Goal: Communication & Community: Answer question/provide support

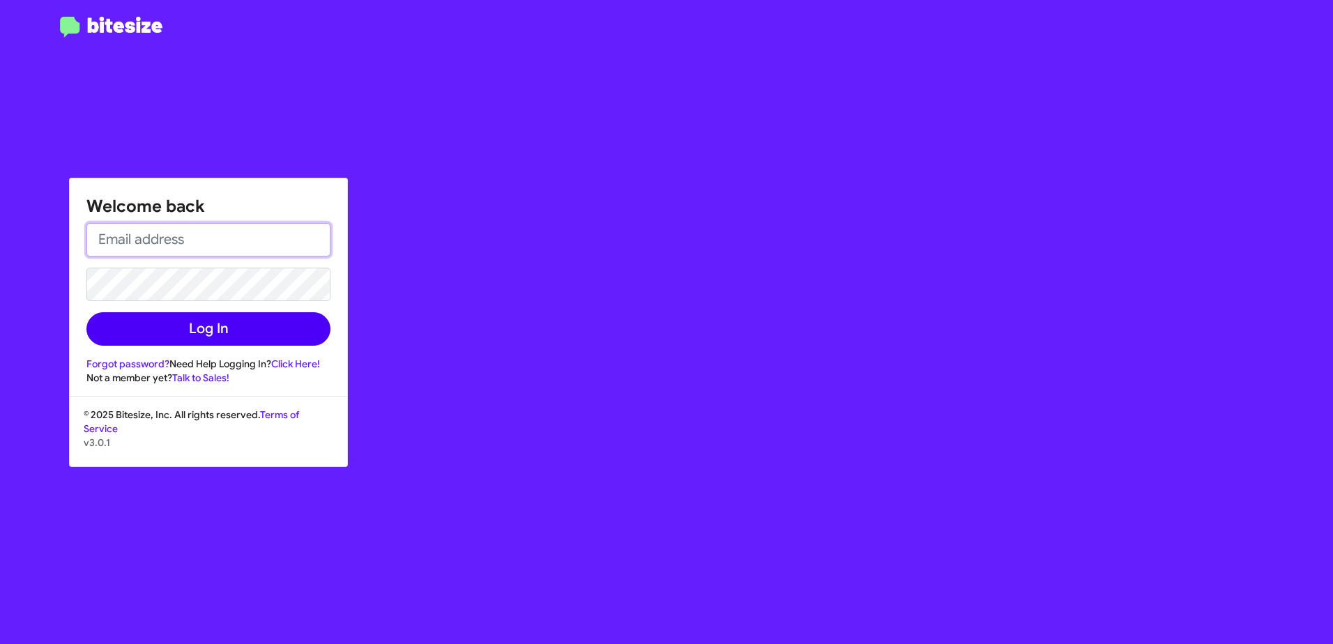
type input "[EMAIL_ADDRESS][DOMAIN_NAME]"
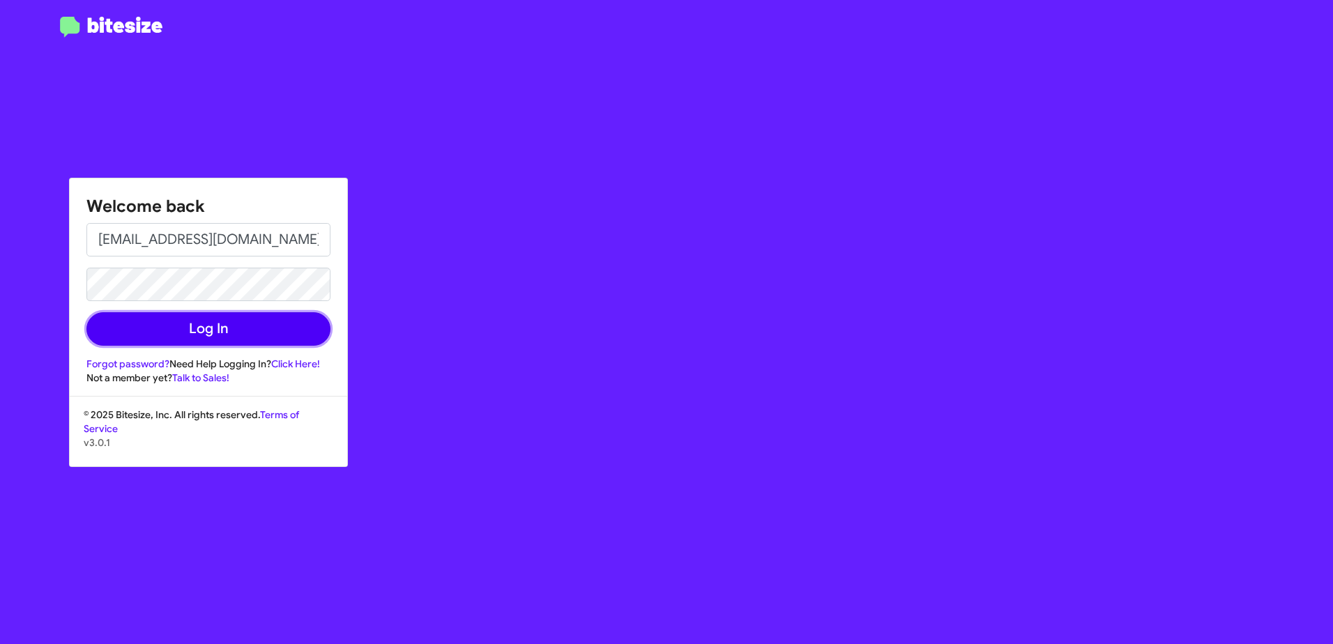
click at [190, 323] on button "Log In" at bounding box center [208, 328] width 244 height 33
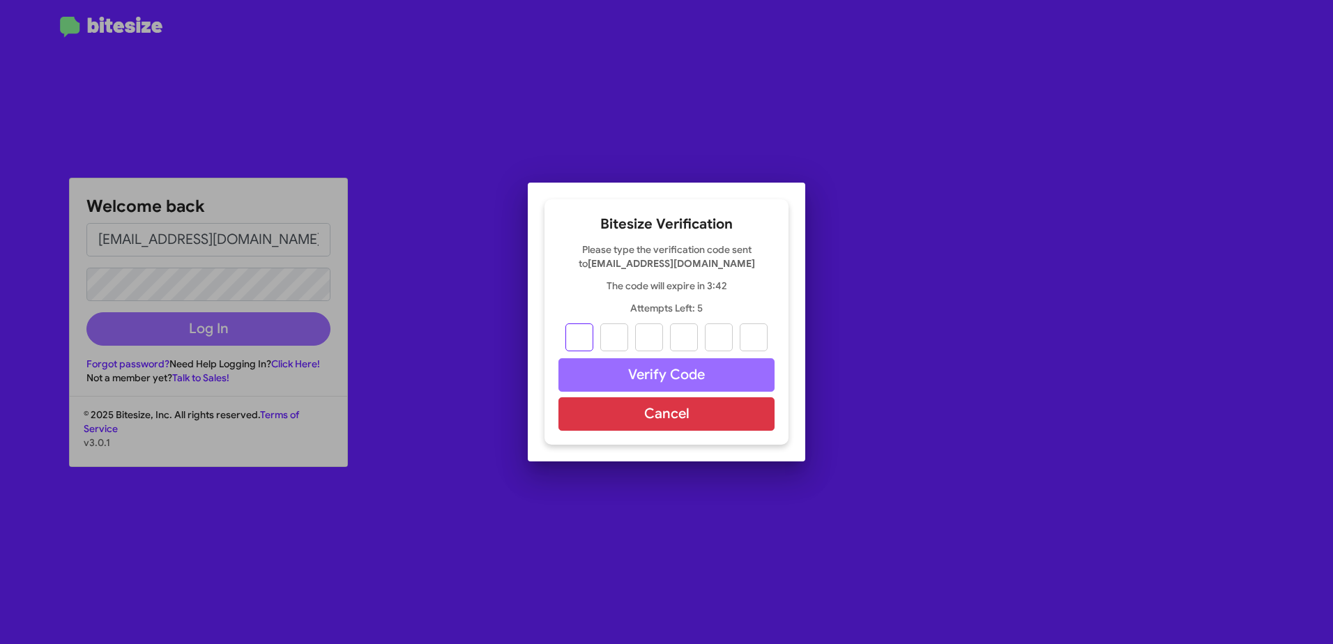
type input "7"
type input "5"
type input "3"
type input "5"
type input "7"
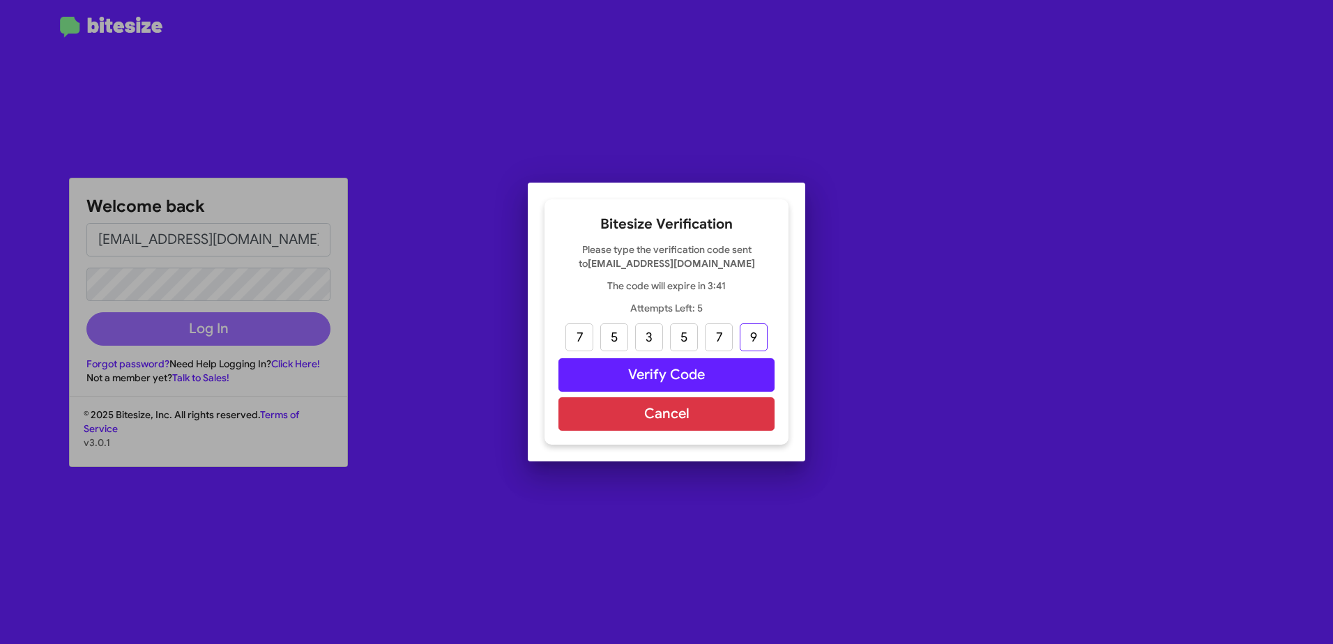
type input "9"
click at [656, 365] on button "Verify Code" at bounding box center [667, 374] width 216 height 33
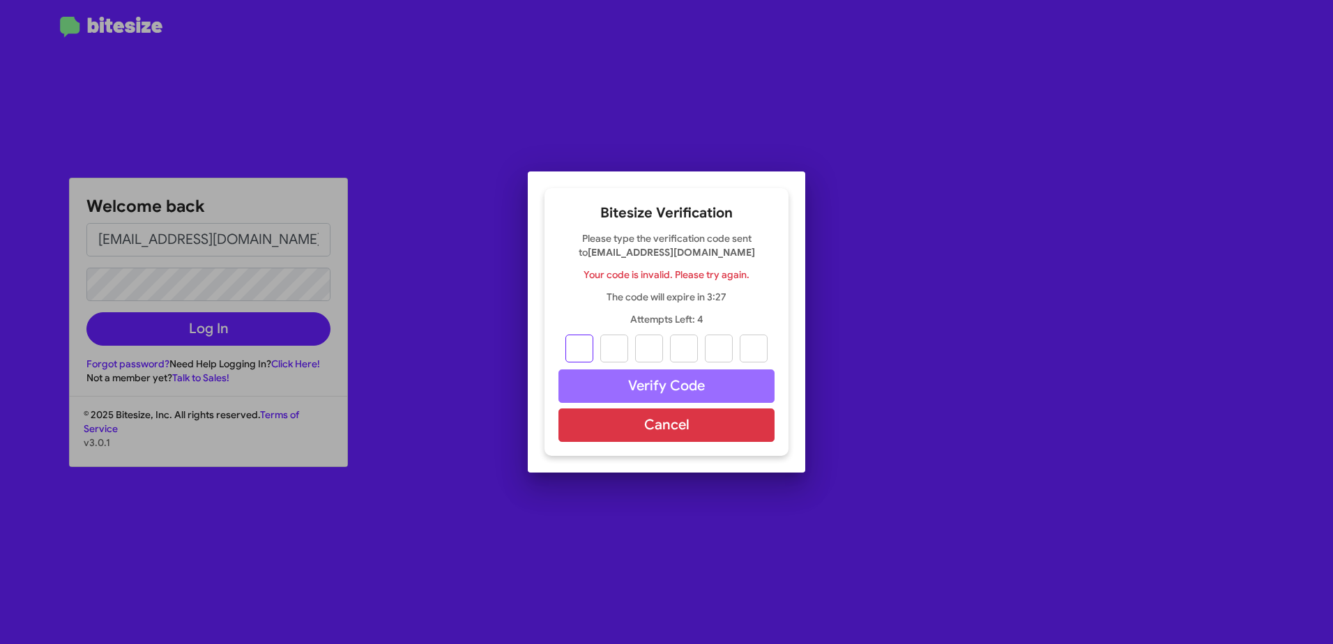
type input "7"
type input "5"
type input "3"
type input "5"
type input "7"
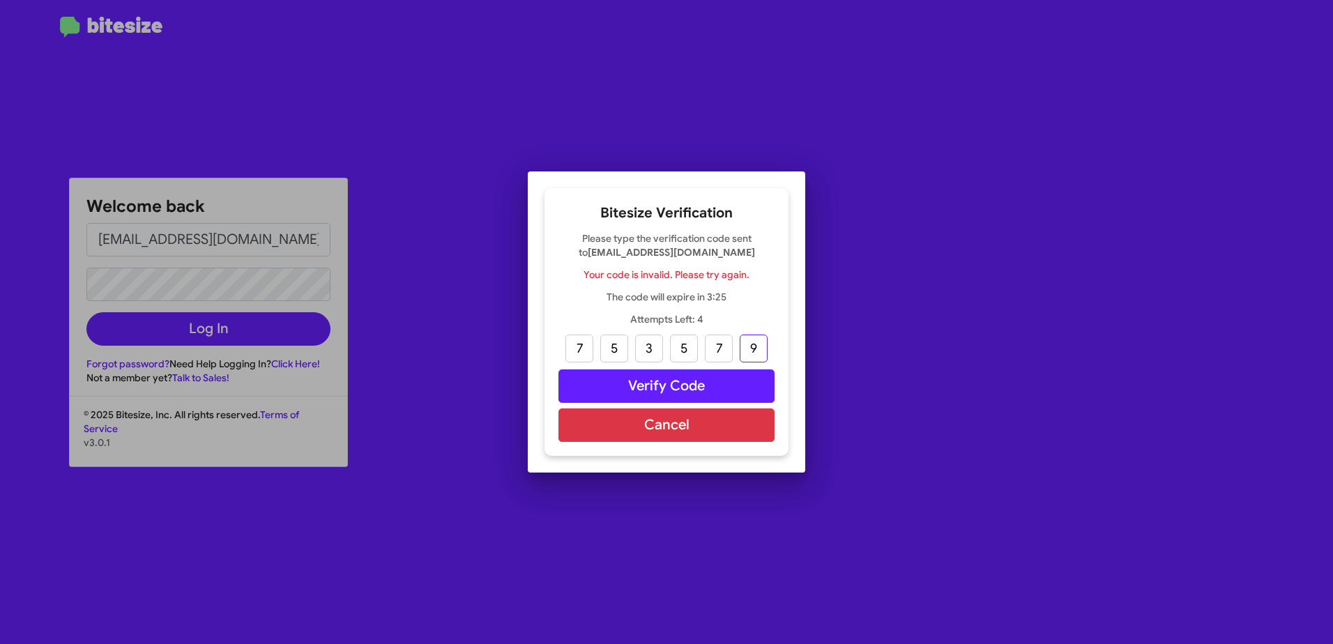
type input "9"
click at [626, 390] on button "Verify Code" at bounding box center [667, 386] width 216 height 33
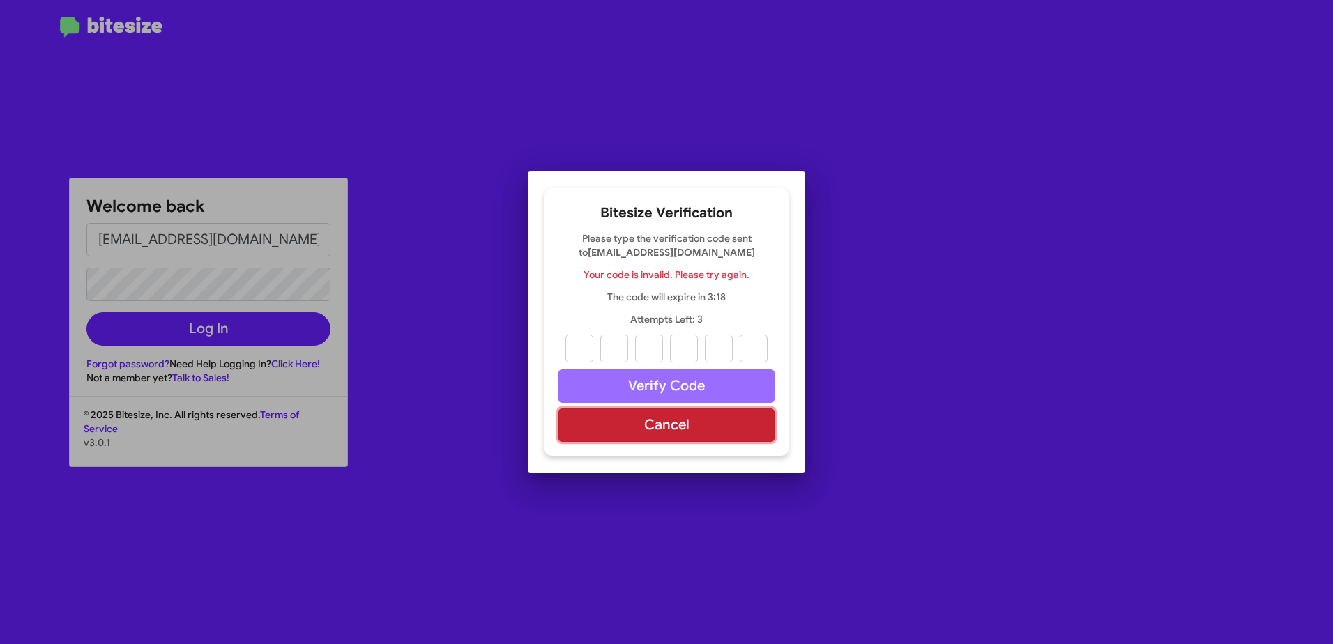
click at [623, 433] on button "Cancel" at bounding box center [667, 425] width 216 height 33
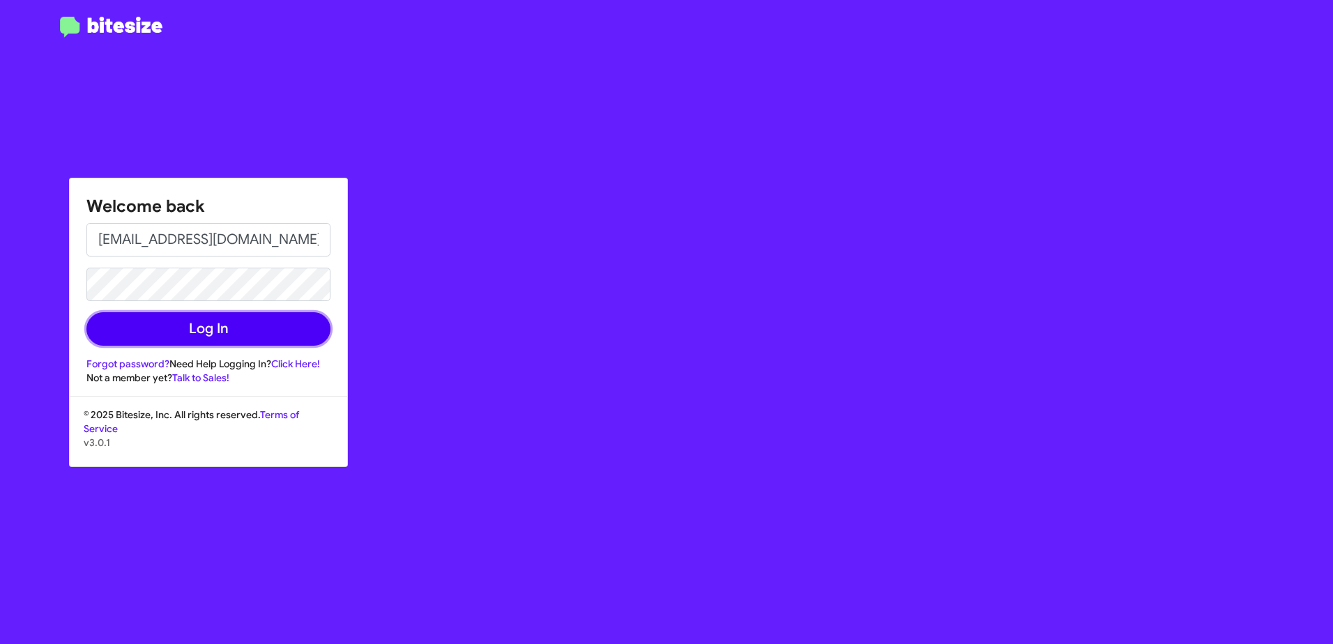
click at [152, 340] on button "Log In" at bounding box center [208, 328] width 244 height 33
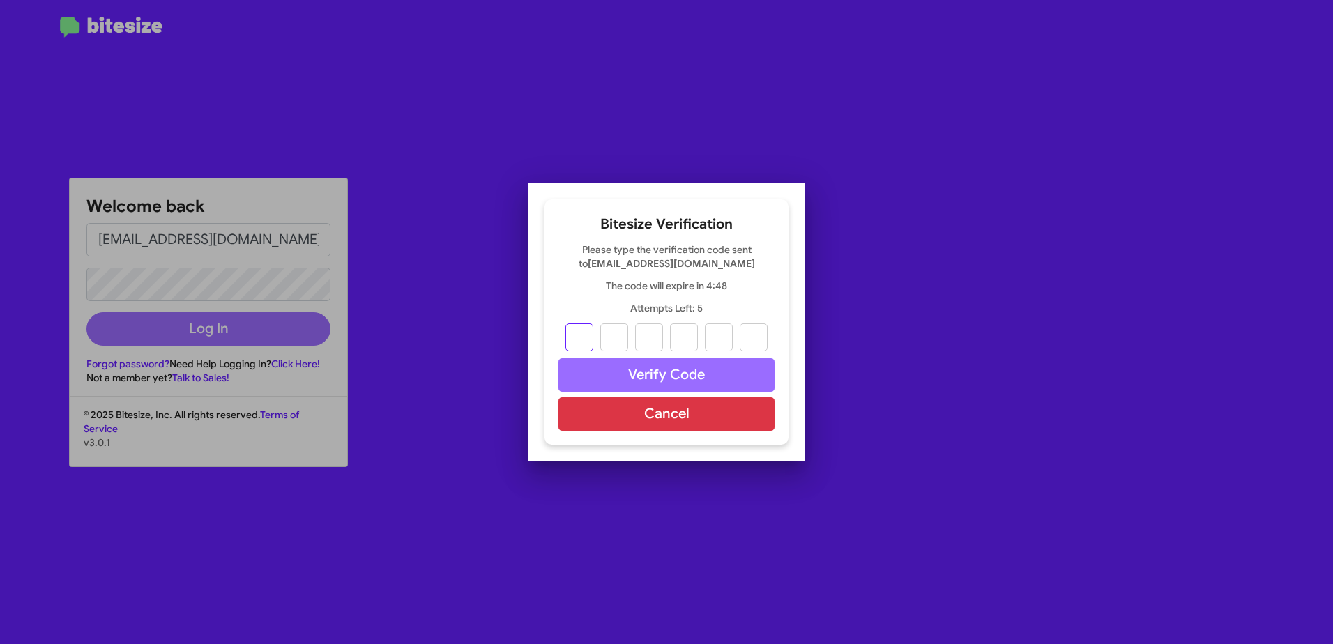
type input "4"
type input "9"
type input "3"
type input "7"
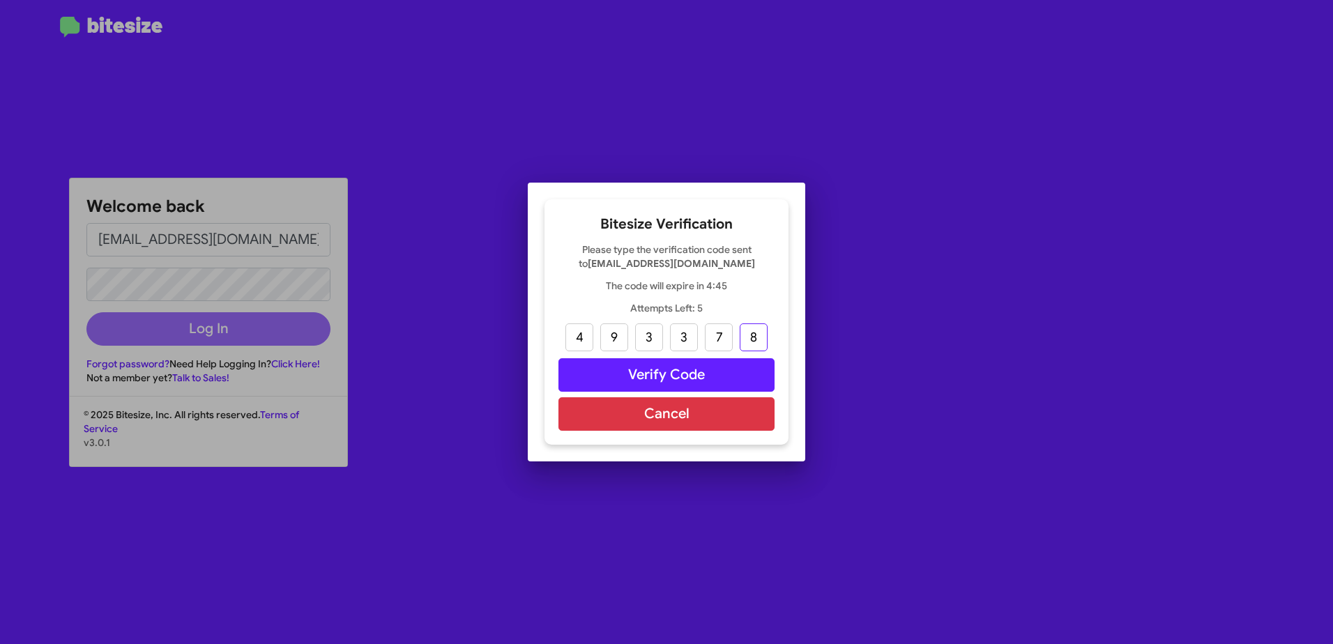
type input "8"
click at [686, 379] on button "Verify Code" at bounding box center [667, 374] width 216 height 33
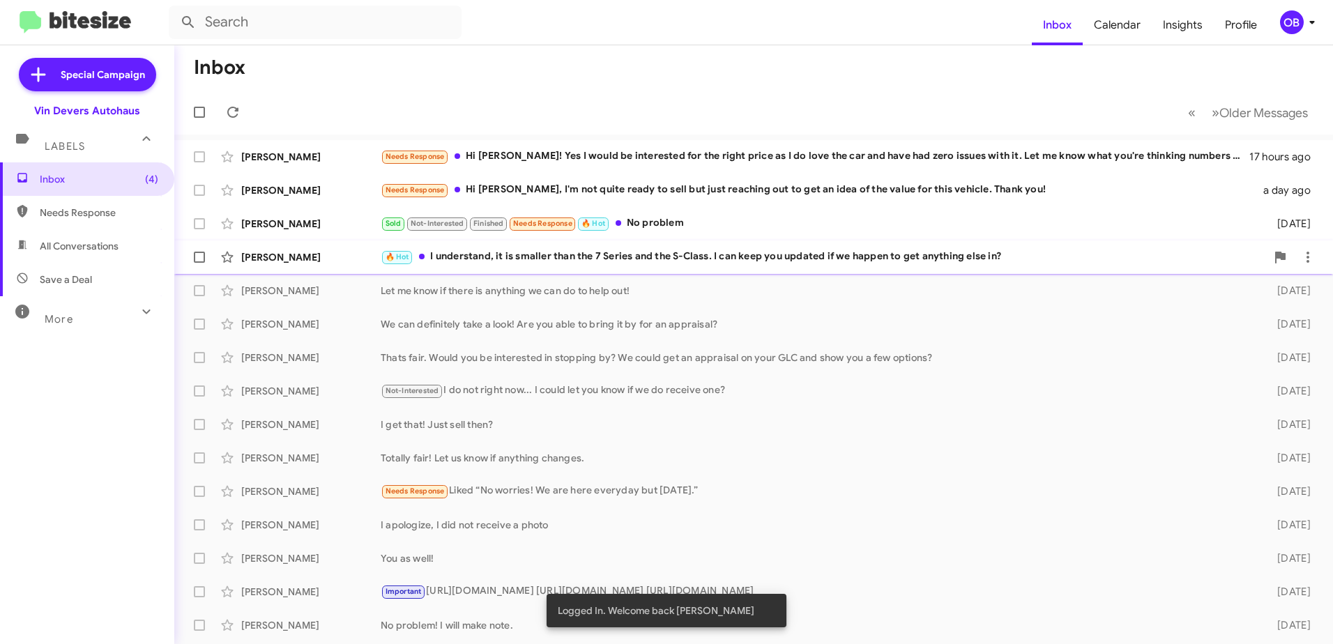
click at [757, 264] on div "🔥 Hot I understand, it is smaller than the 7 Series and the S-Class. I can keep…" at bounding box center [824, 257] width 886 height 16
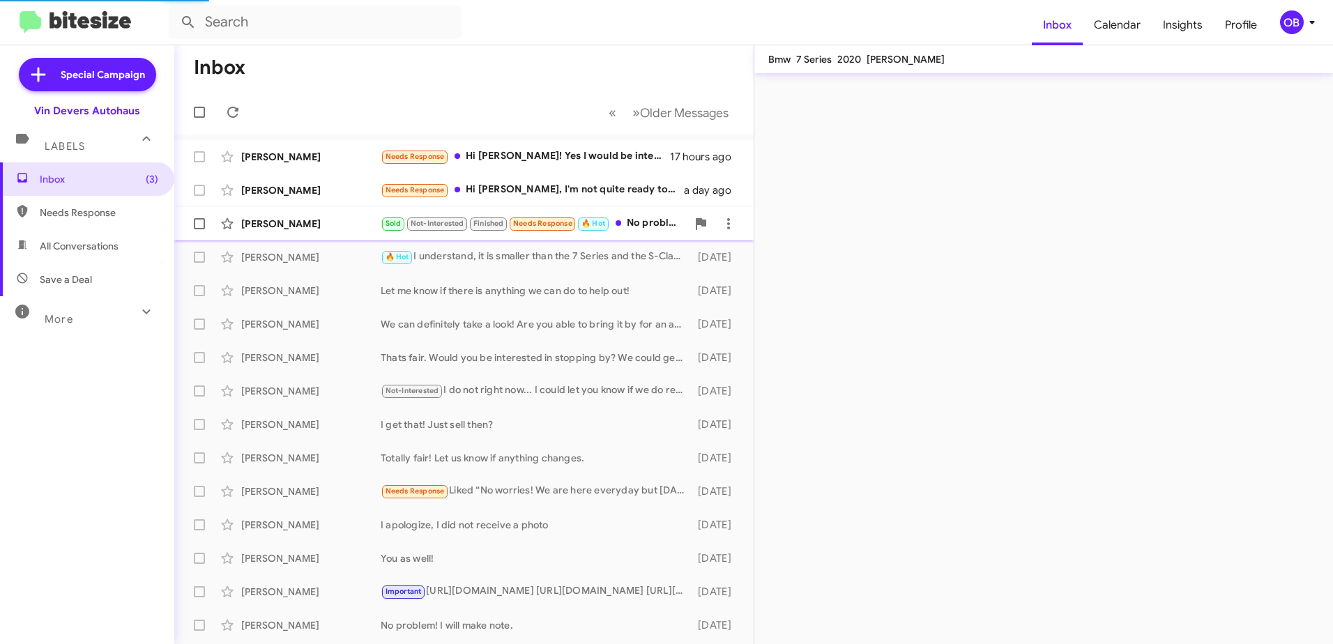
click at [642, 219] on div "Sold Not-Interested Finished Needs Response 🔥 Hot No problem" at bounding box center [534, 223] width 306 height 16
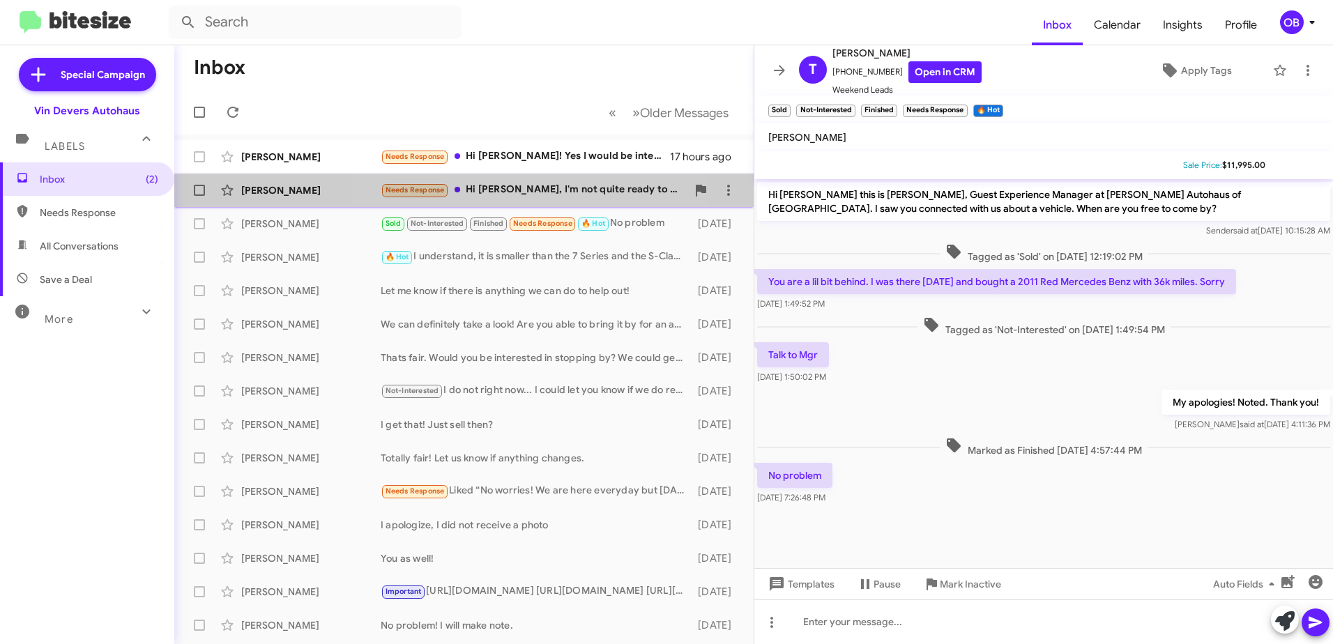
click at [524, 189] on div "Needs Response Hi [PERSON_NAME], I'm not quite ready to sell but just reaching …" at bounding box center [534, 190] width 306 height 16
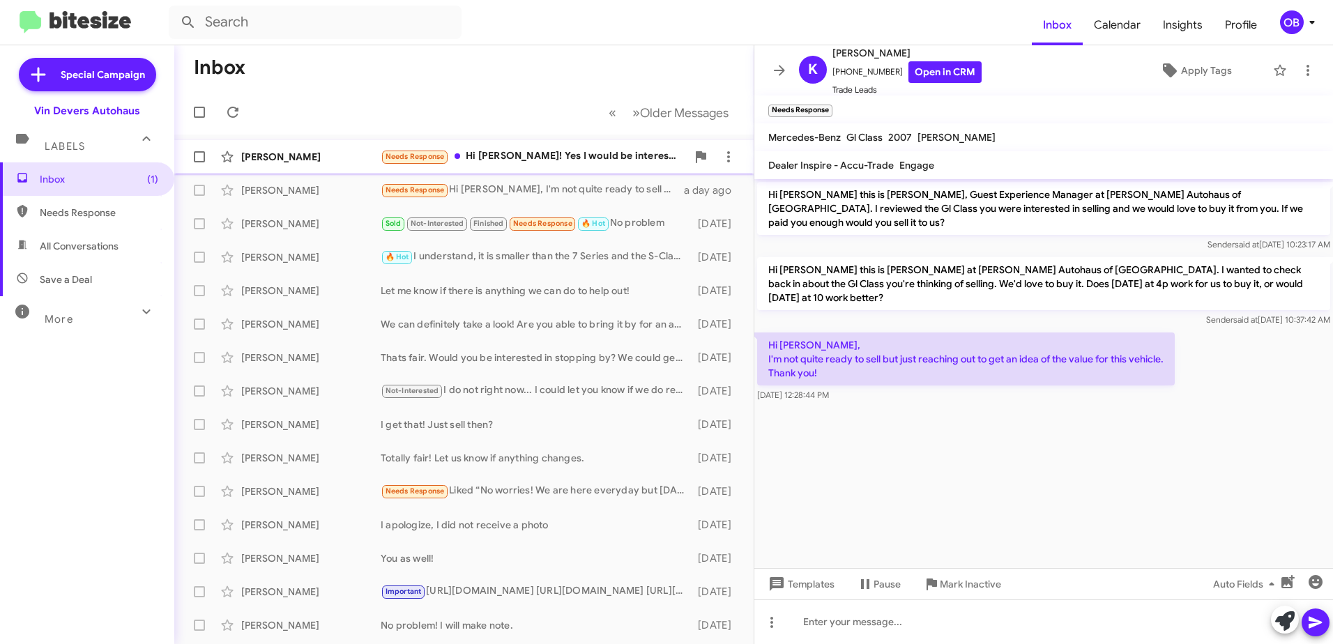
click at [570, 160] on div "Needs Response Hi [PERSON_NAME]! Yes I would be interested for the right price …" at bounding box center [534, 157] width 306 height 16
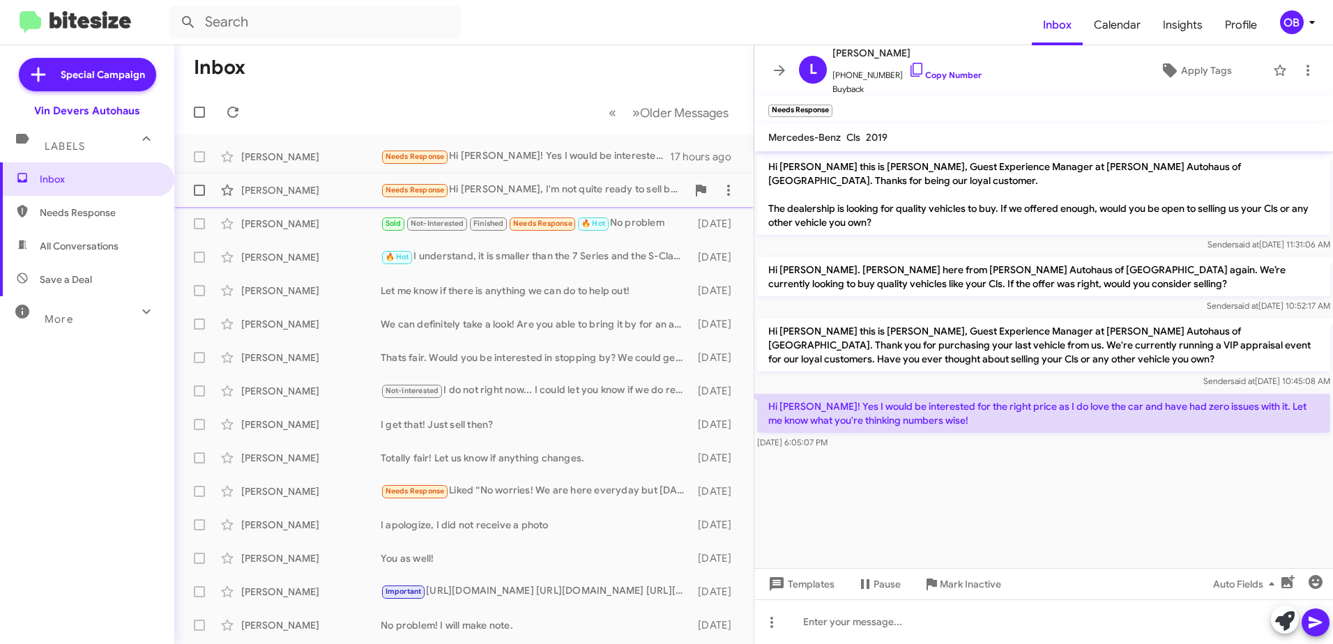
click at [542, 187] on div "Needs Response Hi [PERSON_NAME], I'm not quite ready to sell but just reaching …" at bounding box center [534, 190] width 306 height 16
